Goal: Navigation & Orientation: Find specific page/section

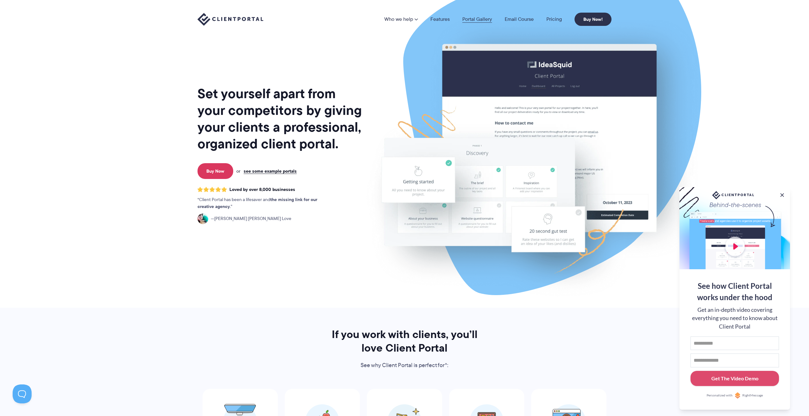
click at [481, 17] on link "Portal Gallery" at bounding box center [477, 19] width 30 height 5
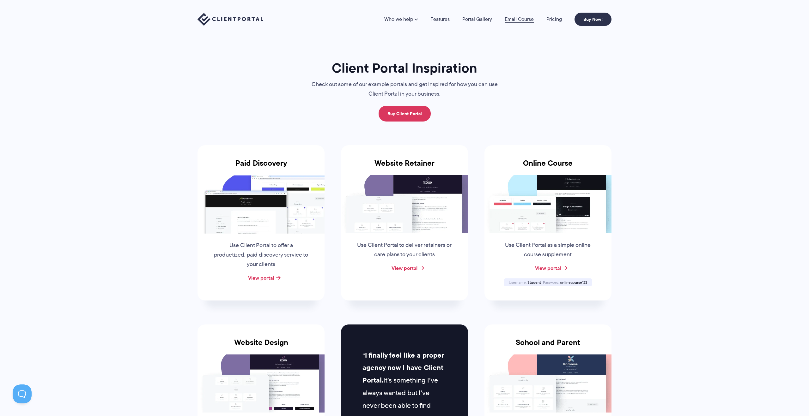
click at [517, 19] on link "Email Course" at bounding box center [518, 19] width 29 height 5
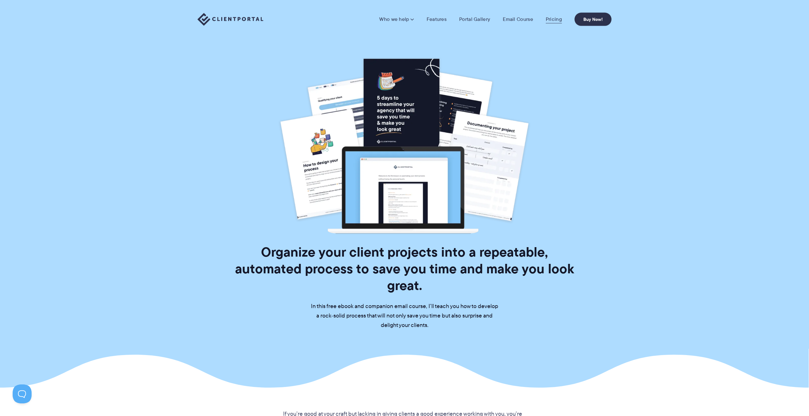
click at [551, 20] on link "Pricing" at bounding box center [553, 19] width 16 height 6
